Goal: Task Accomplishment & Management: Use online tool/utility

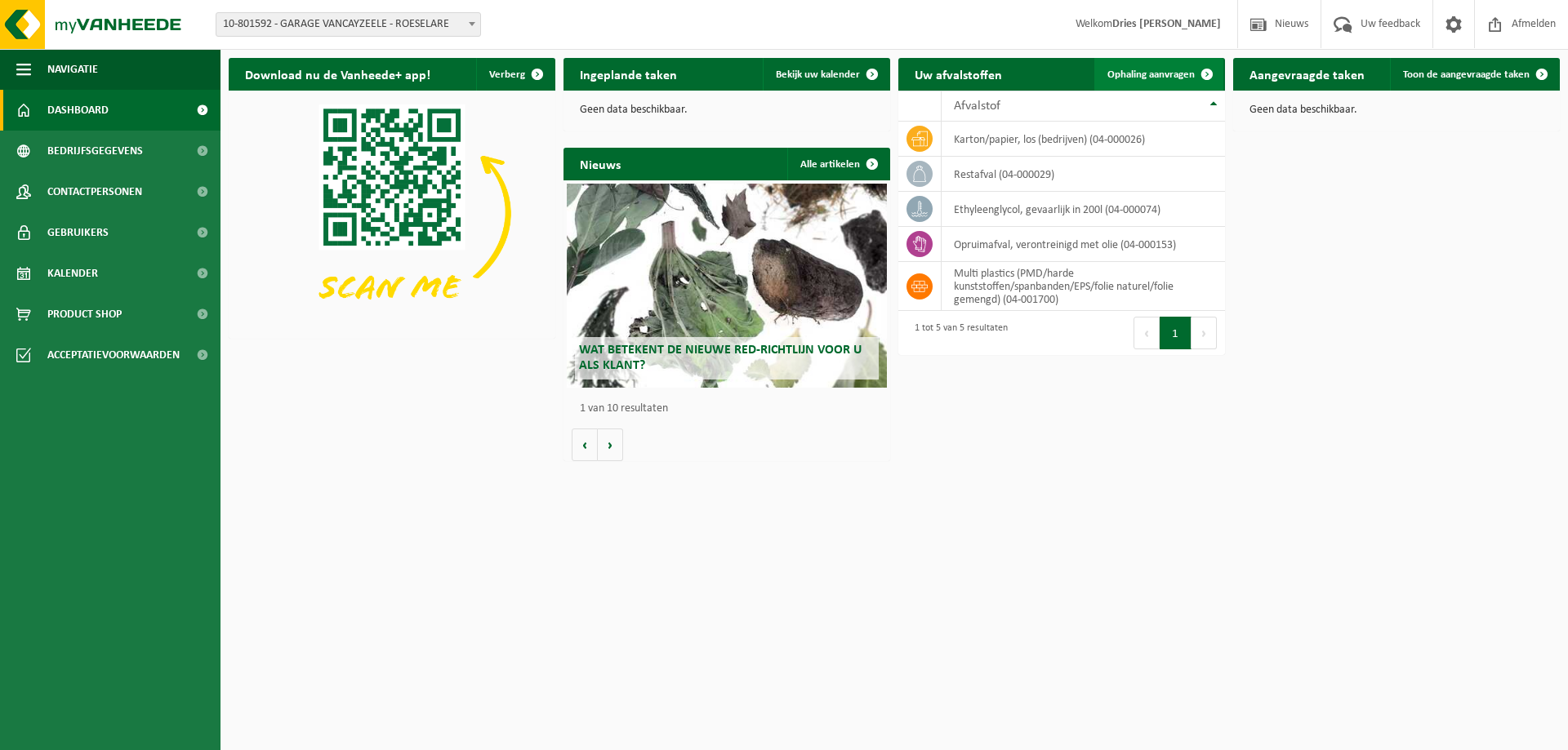
click at [1147, 64] on link "Ophaling aanvragen" at bounding box center [1158, 74] width 129 height 33
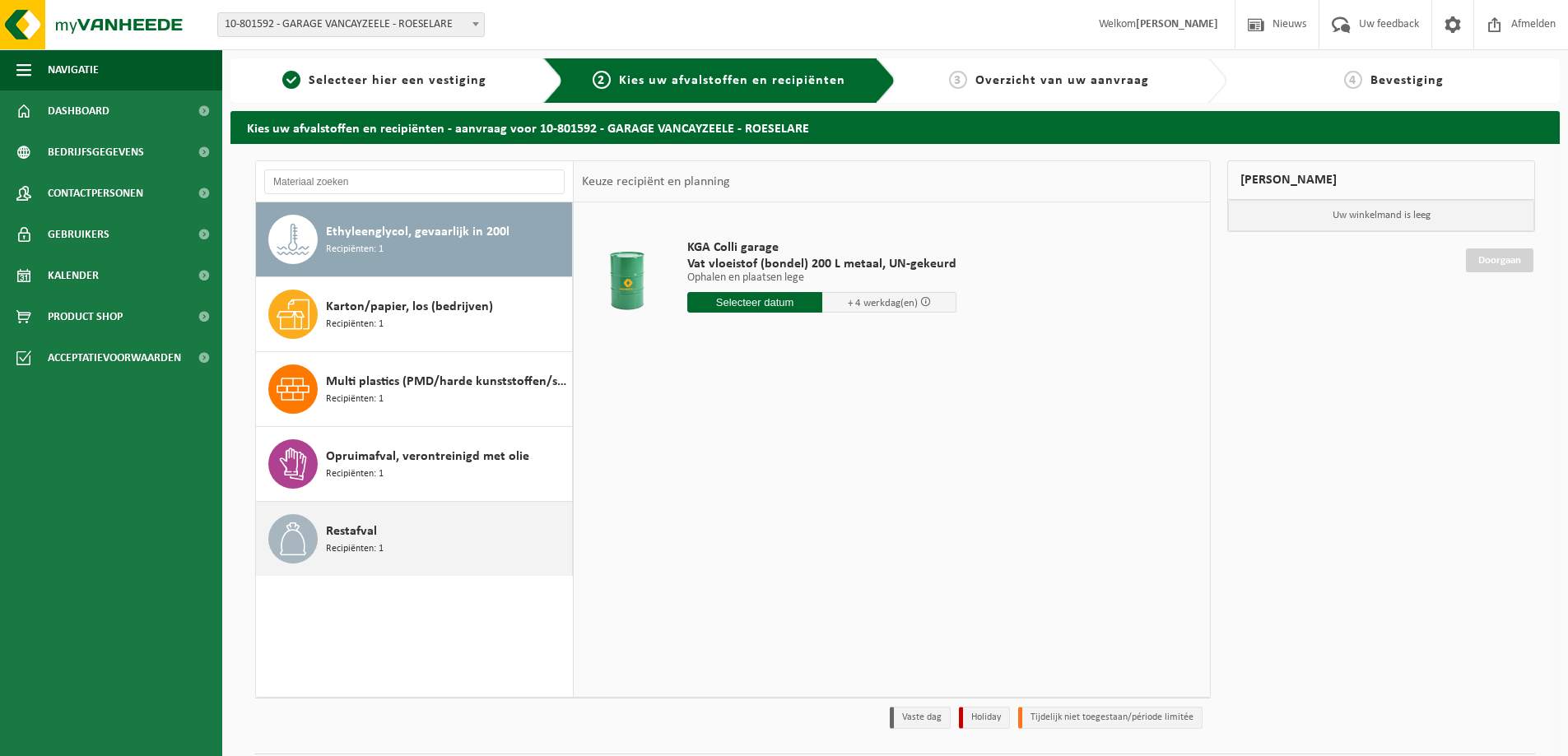
click at [340, 532] on span "Restafval" at bounding box center [351, 531] width 51 height 20
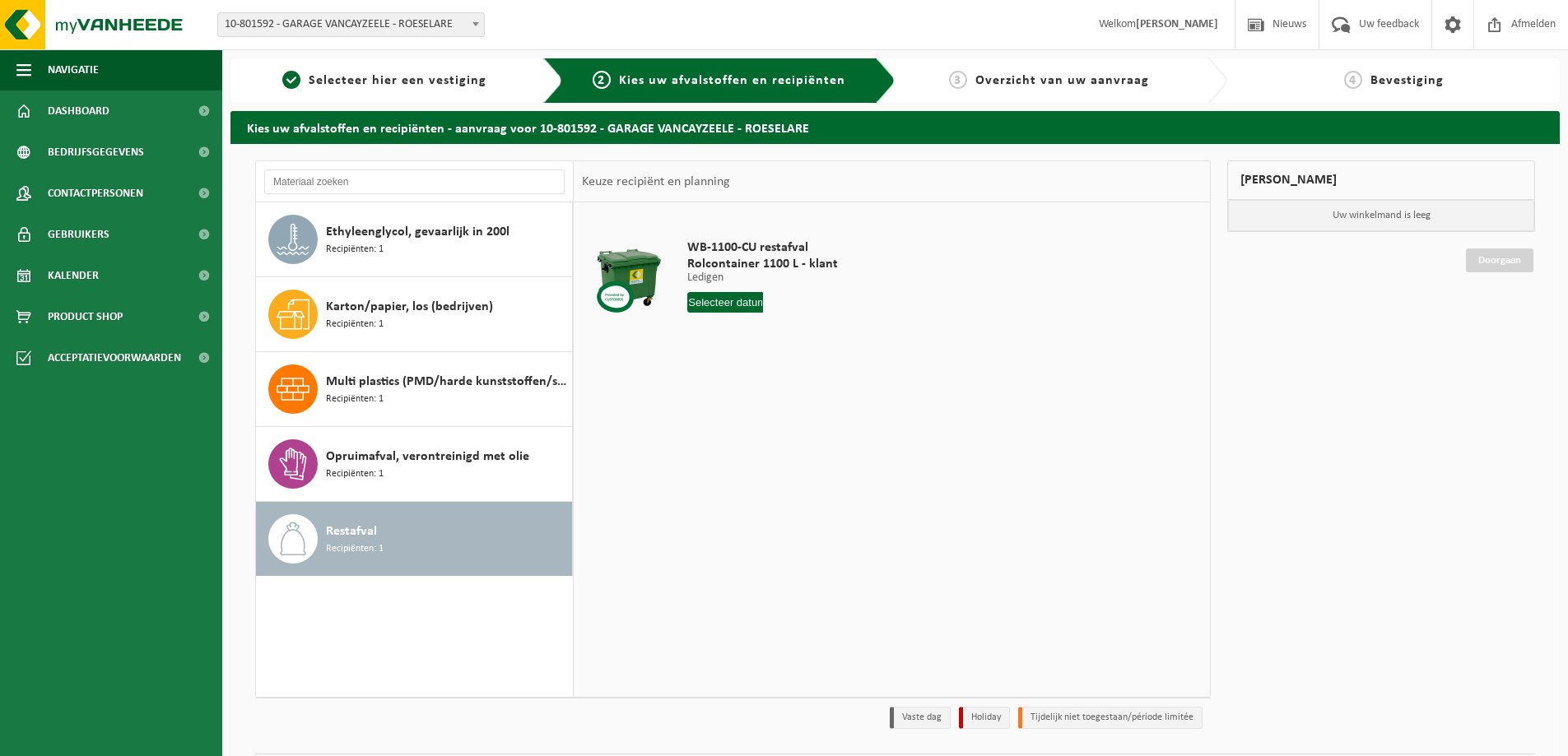
click at [732, 307] on input "text" at bounding box center [725, 302] width 75 height 21
click at [704, 453] on div "15" at bounding box center [702, 449] width 29 height 26
type input "Van [DATE]"
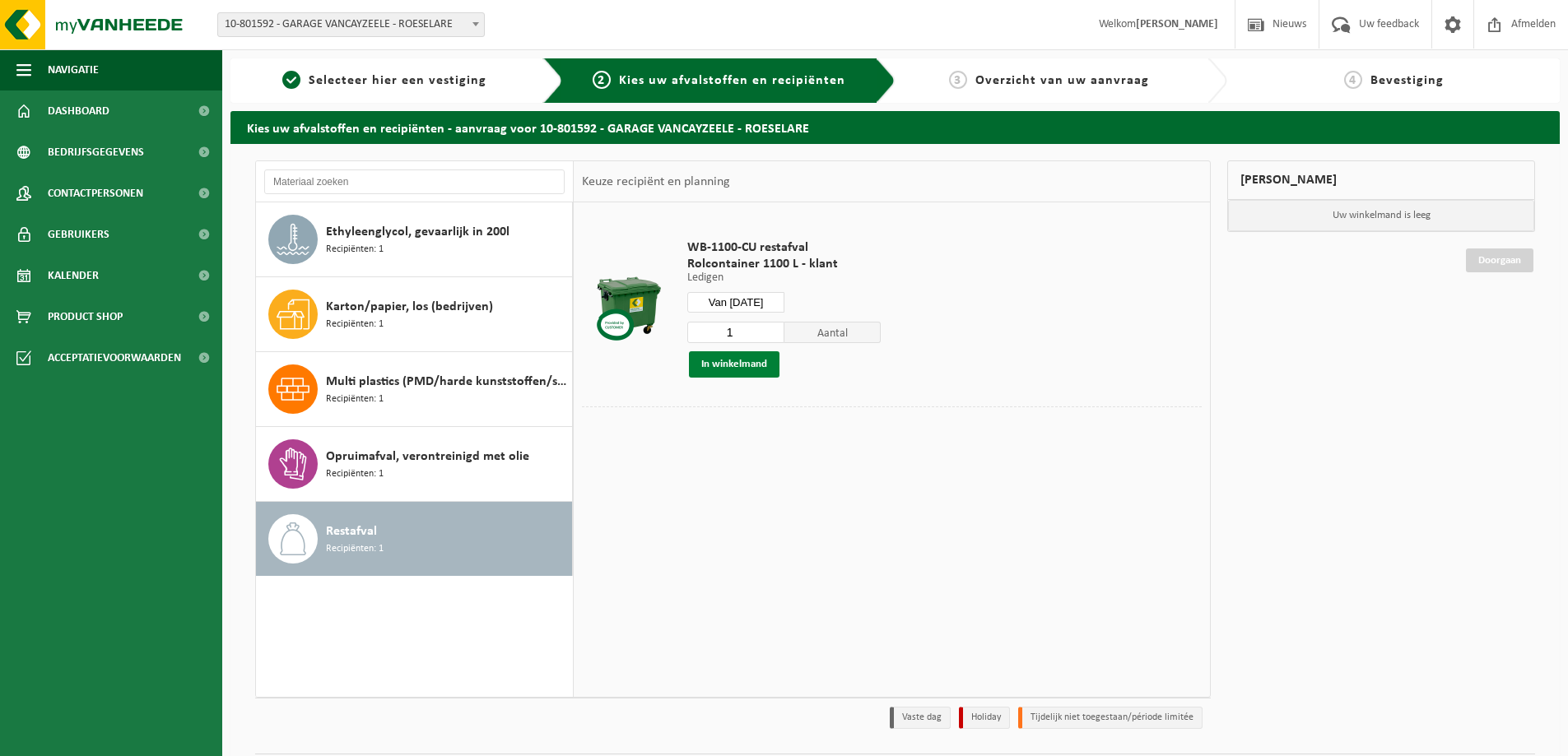
click at [764, 374] on button "In winkelmand" at bounding box center [734, 365] width 91 height 26
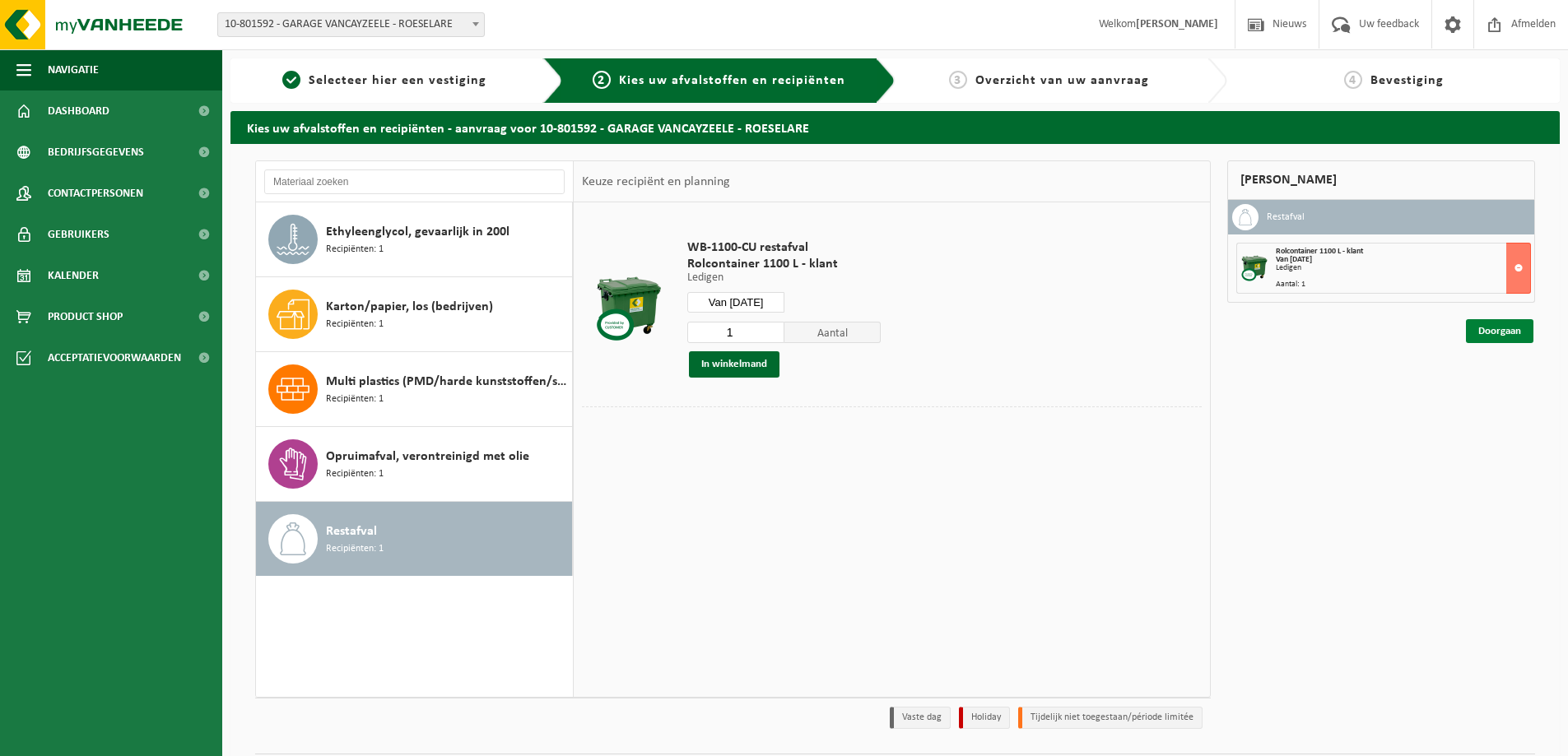
click at [1482, 328] on link "Doorgaan" at bounding box center [1500, 332] width 68 height 24
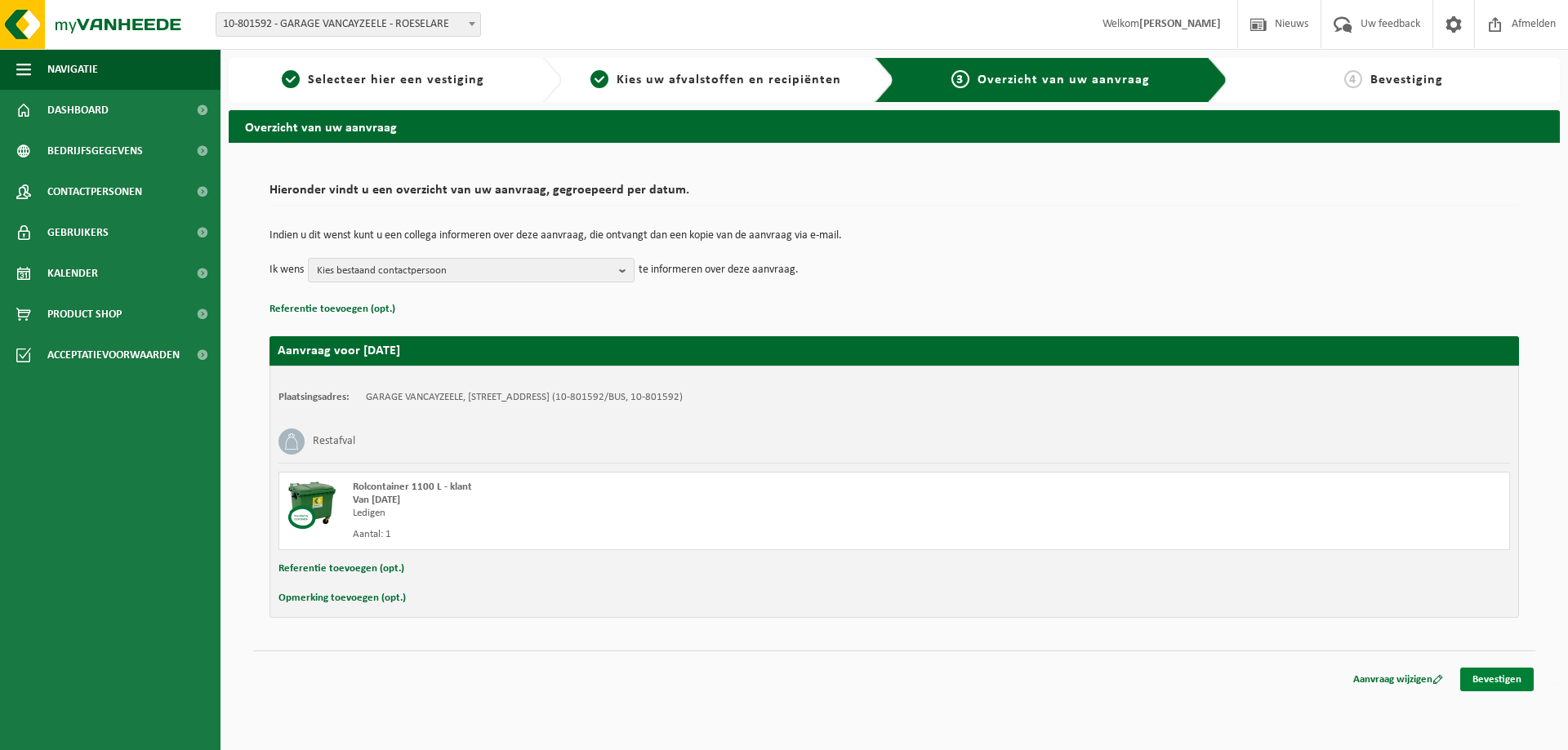
click at [1510, 675] on link "Bevestigen" at bounding box center [1497, 680] width 74 height 24
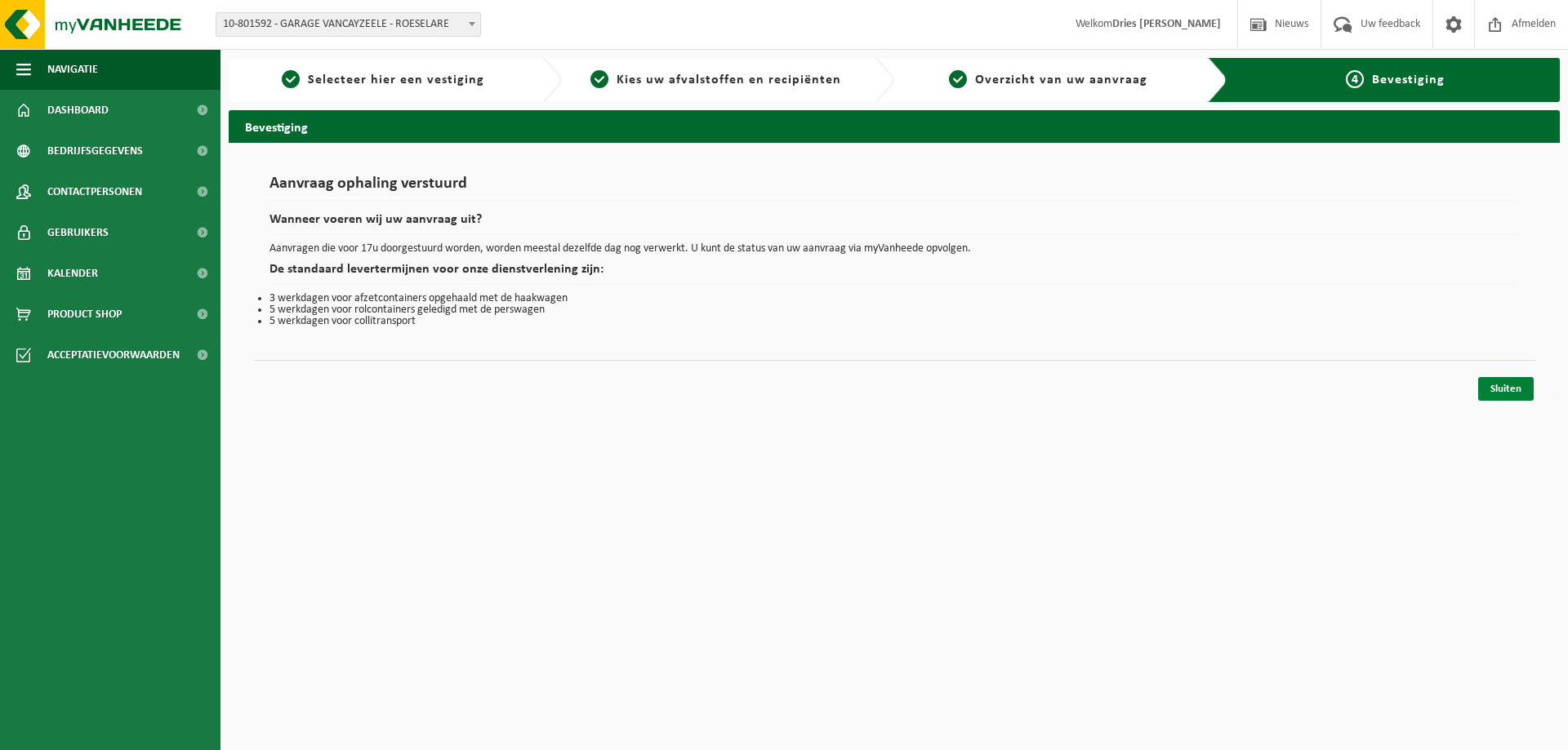
click at [1518, 384] on link "Sluiten" at bounding box center [1505, 389] width 56 height 24
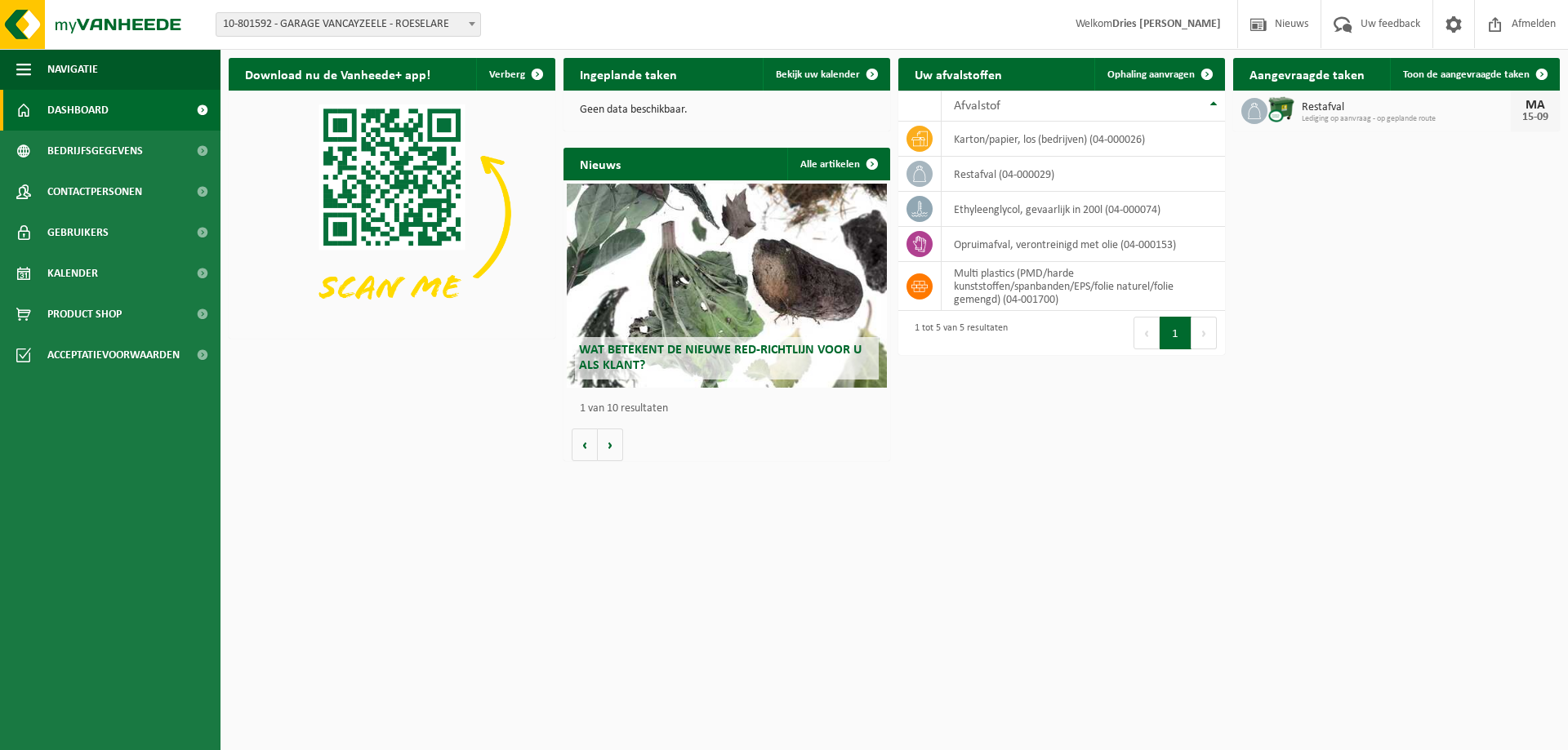
click at [119, 110] on link "Dashboard" at bounding box center [110, 111] width 221 height 41
